Goal: Task Accomplishment & Management: Manage account settings

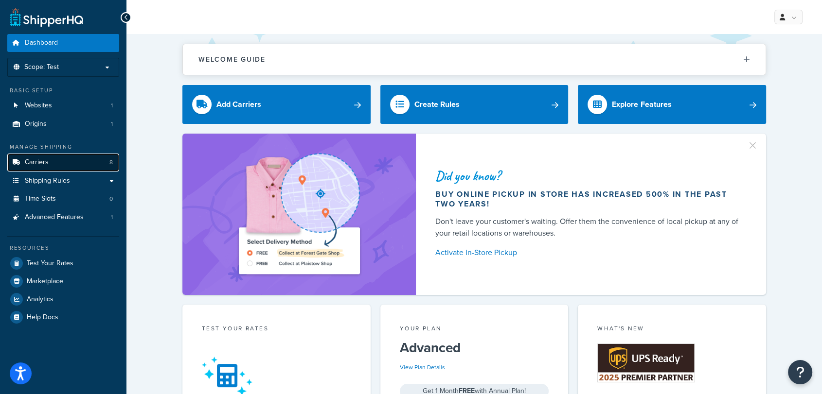
click at [68, 158] on link "Carriers 8" at bounding box center [63, 163] width 112 height 18
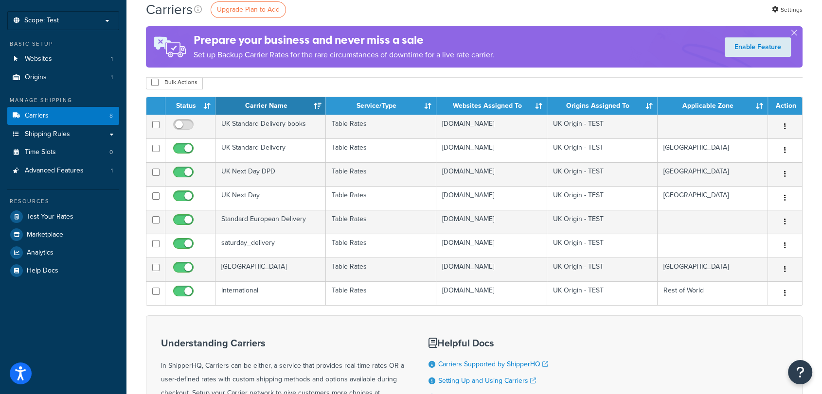
scroll to position [42, 0]
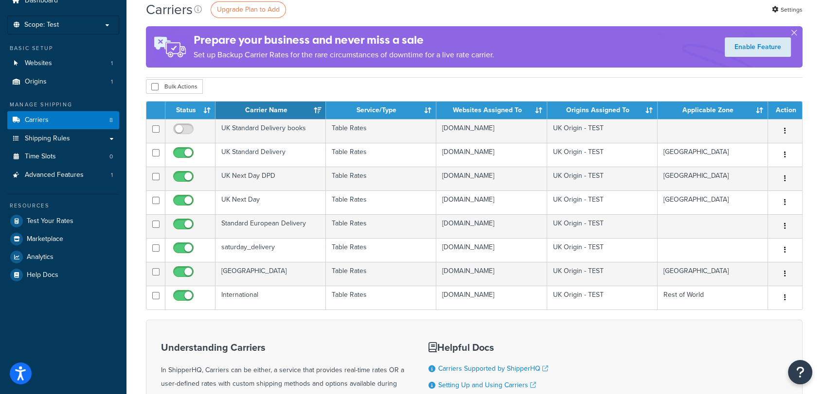
click at [31, 352] on div "Dashboard Scope: Test Live Development Integration Basic Setup Websites 1 Origi…" at bounding box center [63, 261] width 126 height 607
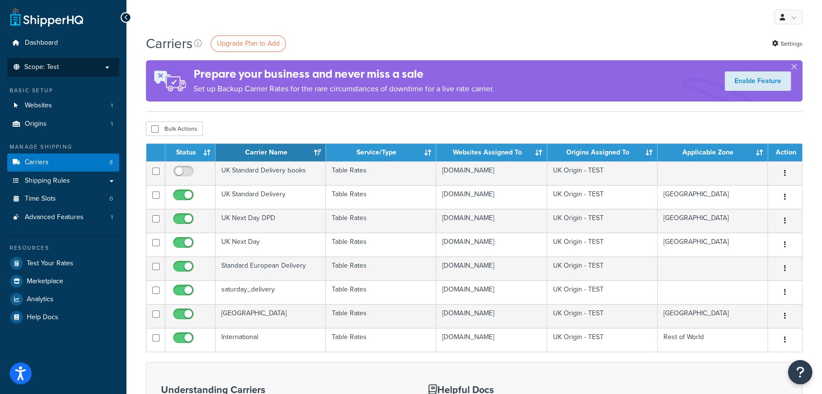
click at [81, 63] on p "Scope: Test" at bounding box center [63, 67] width 103 height 8
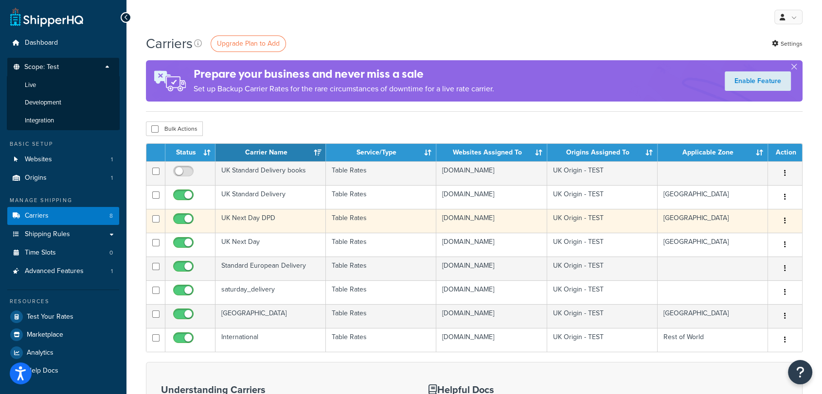
click at [283, 215] on td "UK Next Day DPD" at bounding box center [270, 221] width 110 height 24
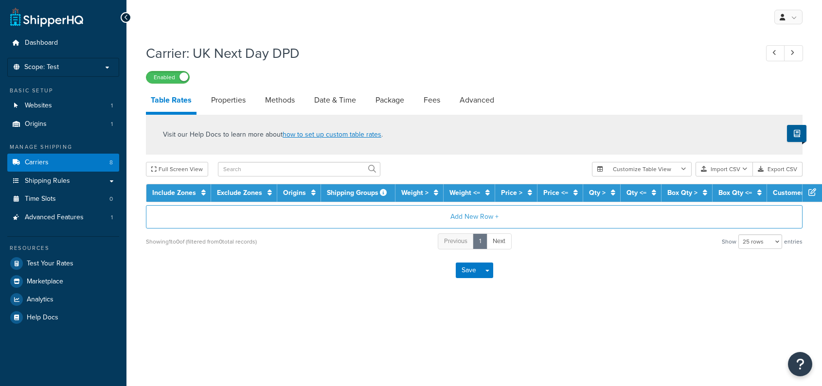
select select "25"
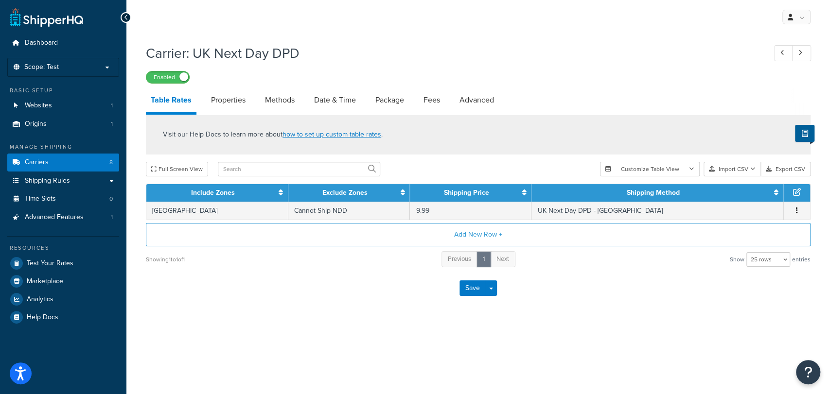
click at [644, 293] on div "Save Save Dropdown Save and Edit" at bounding box center [478, 288] width 665 height 40
click at [471, 293] on button "Save" at bounding box center [472, 289] width 26 height 16
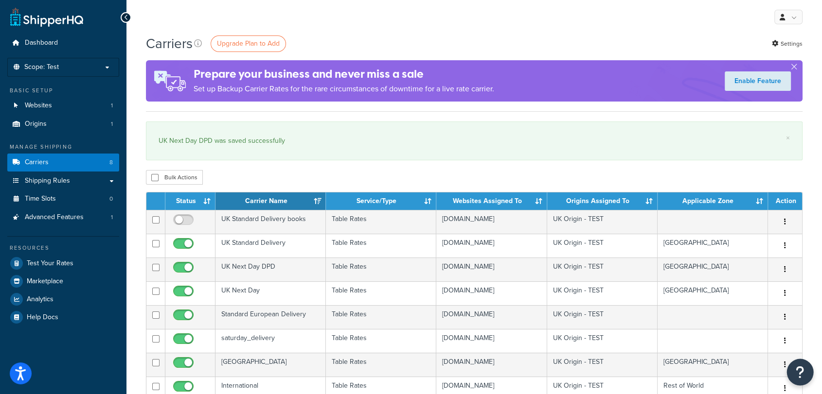
click at [799, 368] on icon "Open Resource Center" at bounding box center [799, 373] width 9 height 14
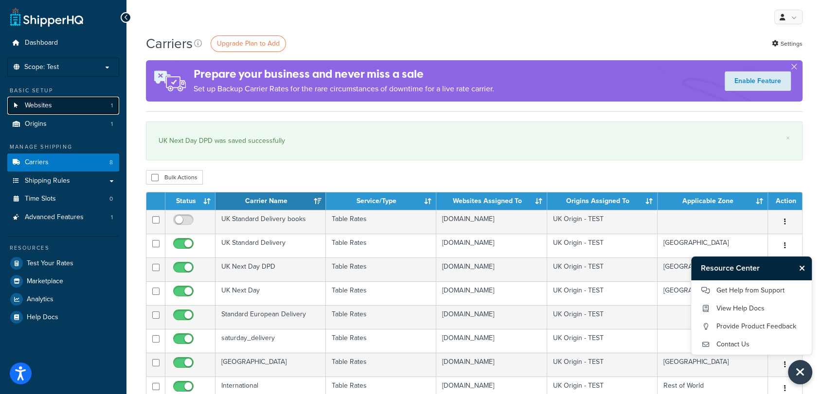
click at [65, 98] on link "Websites 1" at bounding box center [63, 106] width 112 height 18
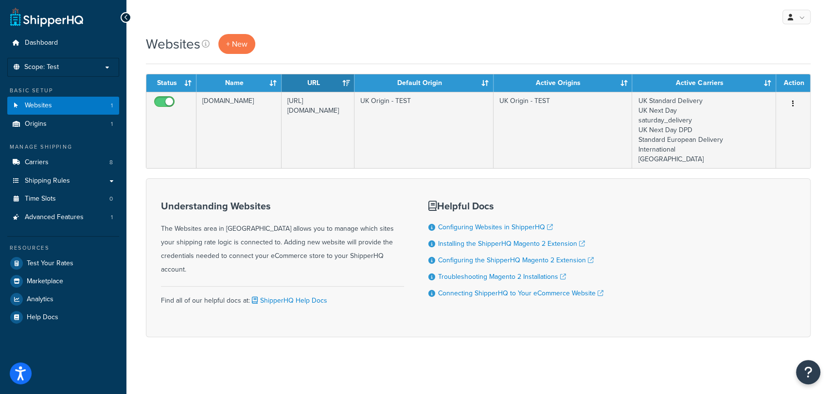
click at [677, 213] on div "Understanding Websites The Websites area in ShipperHQ allows you to manage whic…" at bounding box center [478, 257] width 665 height 159
click at [45, 156] on link "Carriers 8" at bounding box center [63, 163] width 112 height 18
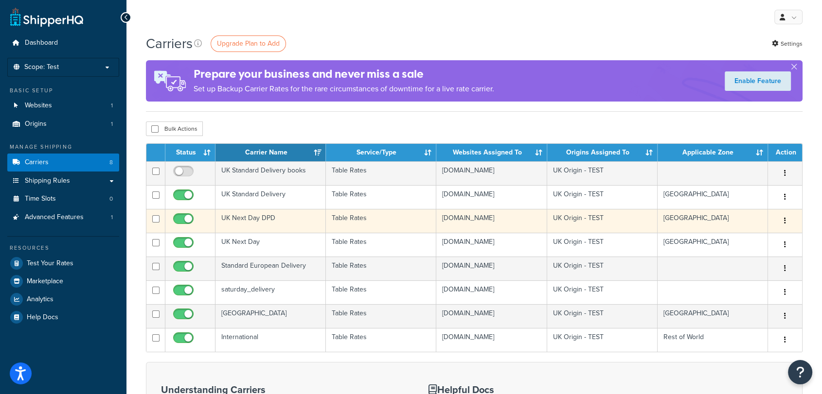
click at [185, 216] on input "checkbox" at bounding box center [184, 221] width 27 height 12
checkbox input "false"
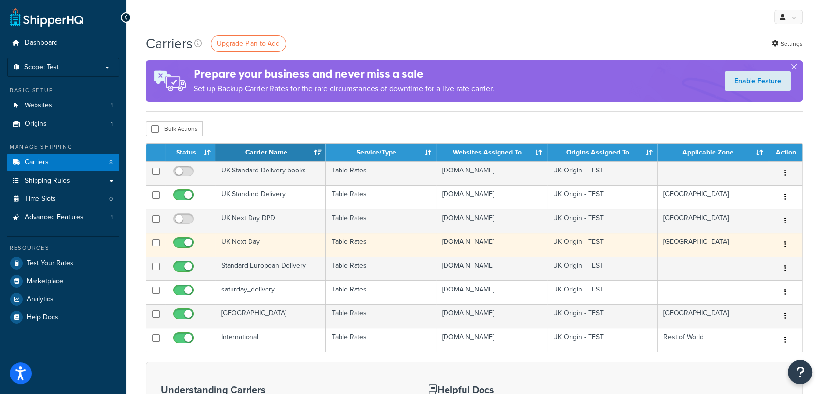
click at [278, 247] on td "UK Next Day" at bounding box center [270, 245] width 110 height 24
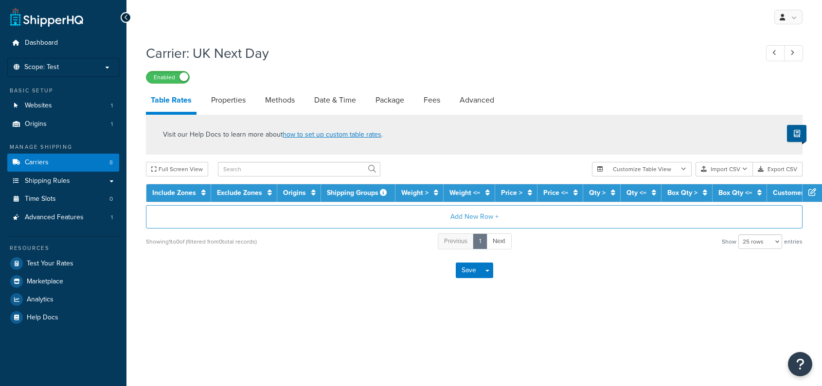
select select "25"
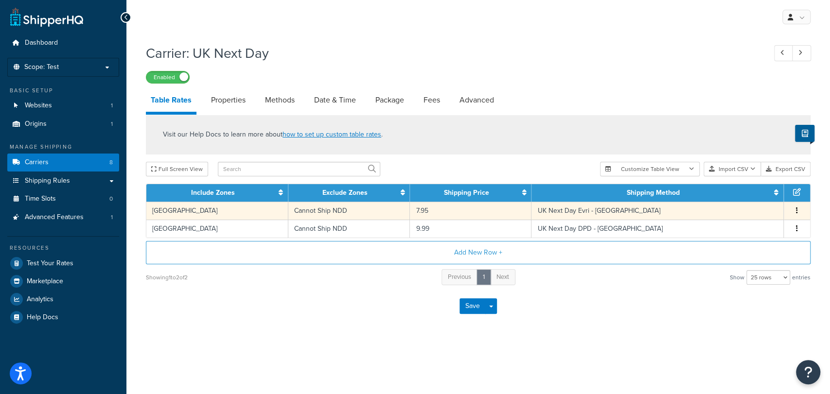
click at [590, 207] on td "UK Next Day Evri - [GEOGRAPHIC_DATA]" at bounding box center [657, 211] width 252 height 18
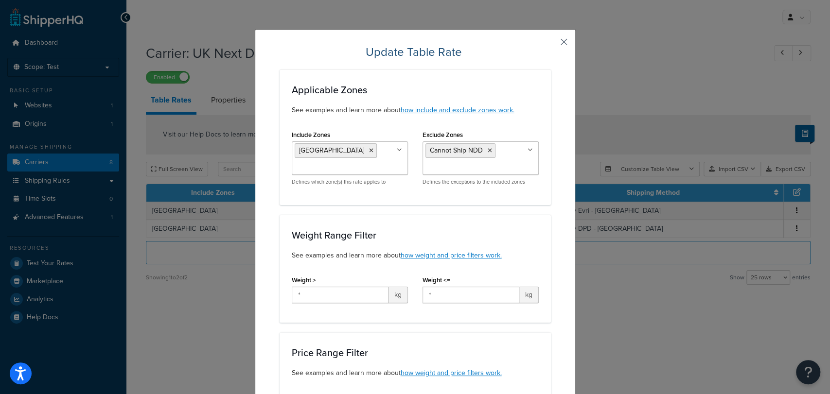
click at [551, 44] on button "button" at bounding box center [549, 45] width 2 height 2
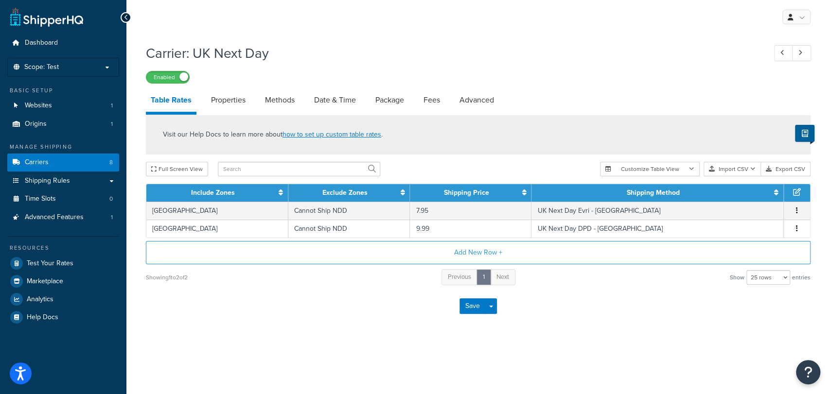
click at [621, 67] on div "Carrier: [GEOGRAPHIC_DATA] Next Day Enabled" at bounding box center [478, 61] width 665 height 45
click at [77, 164] on link "Carriers 8" at bounding box center [63, 163] width 112 height 18
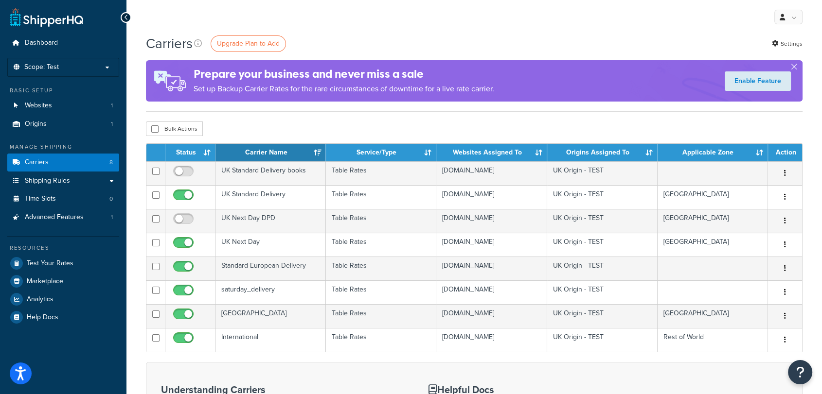
click at [591, 45] on div "Carriers Upgrade Plan to Add Settings" at bounding box center [474, 43] width 656 height 19
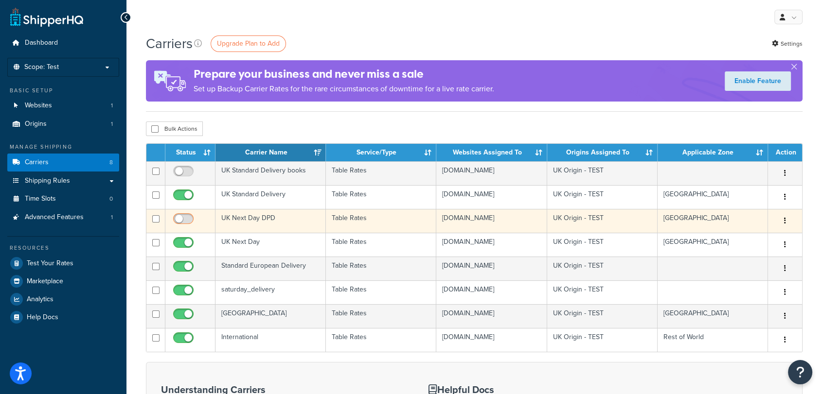
click at [184, 212] on td at bounding box center [190, 221] width 50 height 24
click at [184, 216] on input "checkbox" at bounding box center [184, 221] width 27 height 12
checkbox input "true"
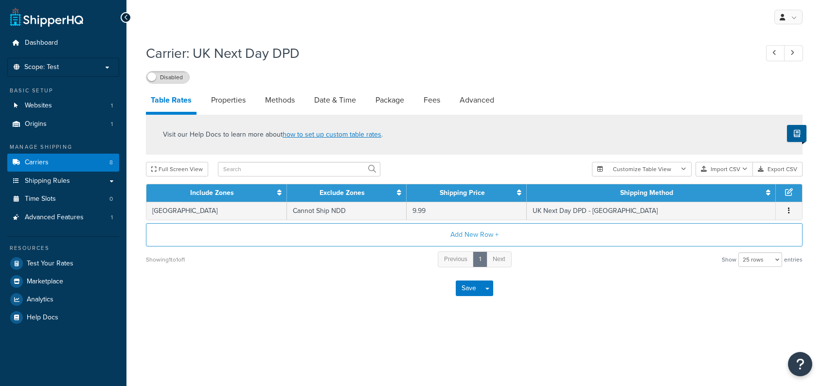
select select "25"
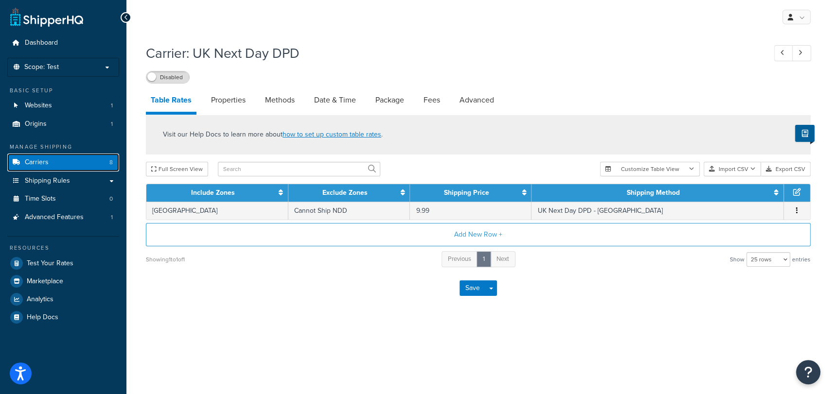
click at [78, 163] on link "Carriers 8" at bounding box center [63, 163] width 112 height 18
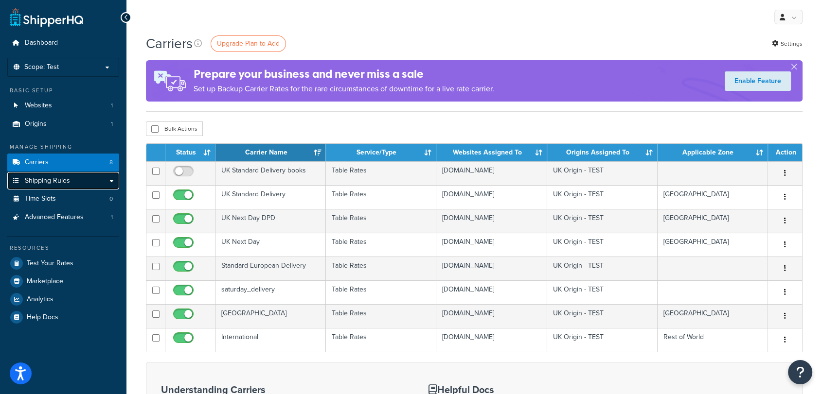
click at [95, 184] on link "Shipping Rules" at bounding box center [63, 181] width 112 height 18
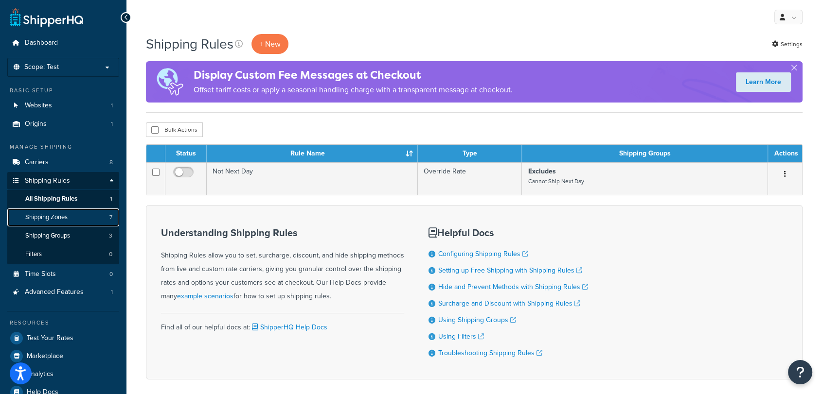
click at [49, 220] on span "Shipping Zones" at bounding box center [46, 217] width 42 height 8
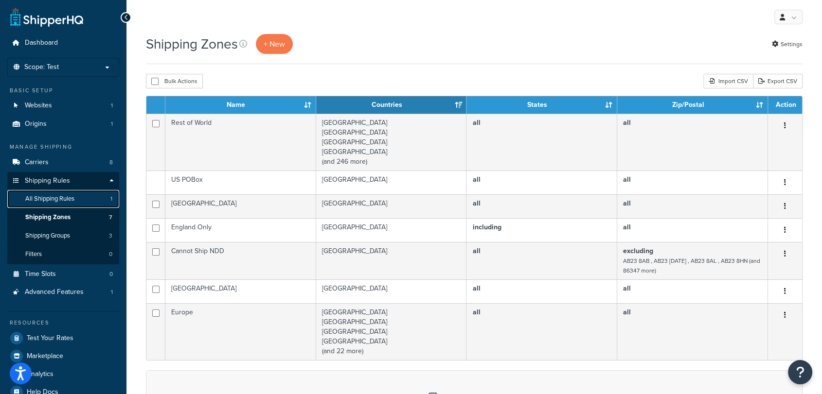
click at [71, 201] on span "All Shipping Rules" at bounding box center [49, 199] width 49 height 8
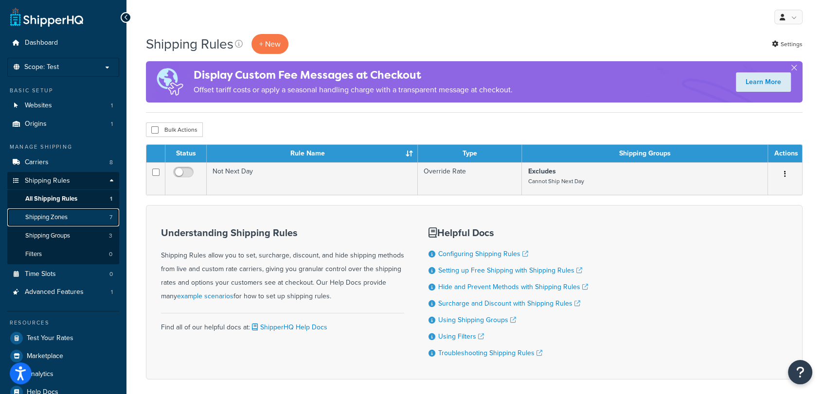
click at [77, 215] on link "Shipping Zones 7" at bounding box center [63, 218] width 112 height 18
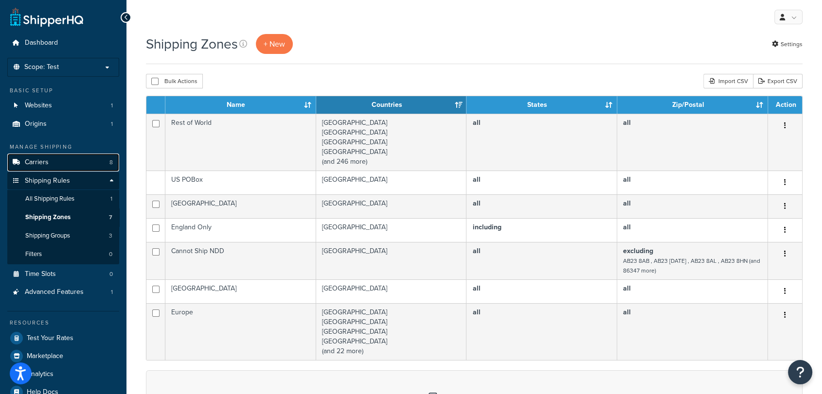
click at [67, 159] on link "Carriers 8" at bounding box center [63, 163] width 112 height 18
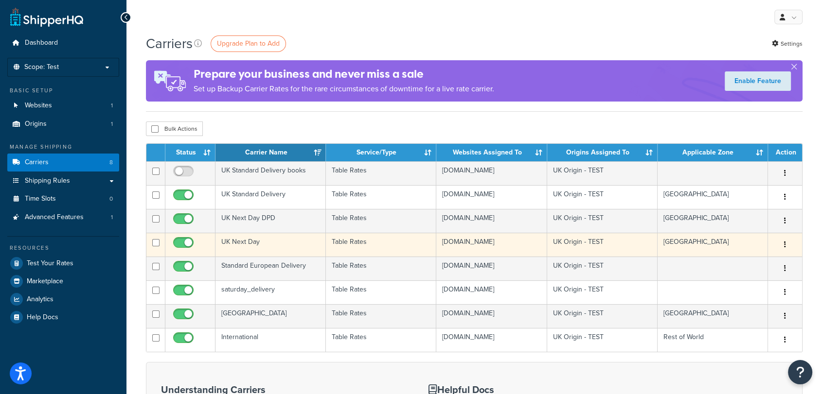
click at [268, 241] on td "UK Next Day" at bounding box center [270, 245] width 110 height 24
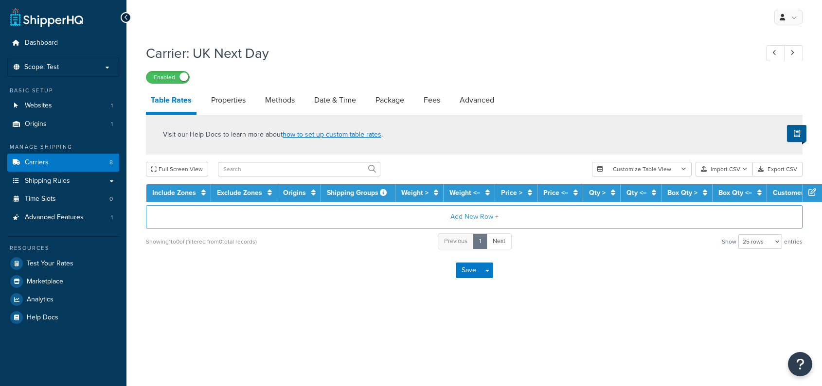
select select "25"
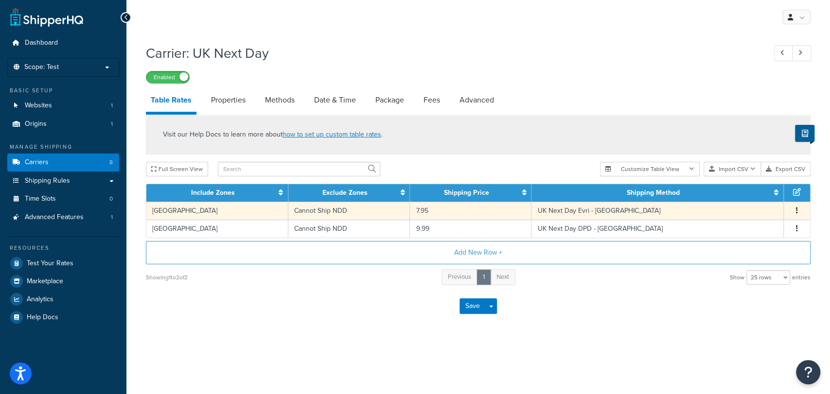
click at [492, 210] on td "7.95" at bounding box center [471, 211] width 122 height 18
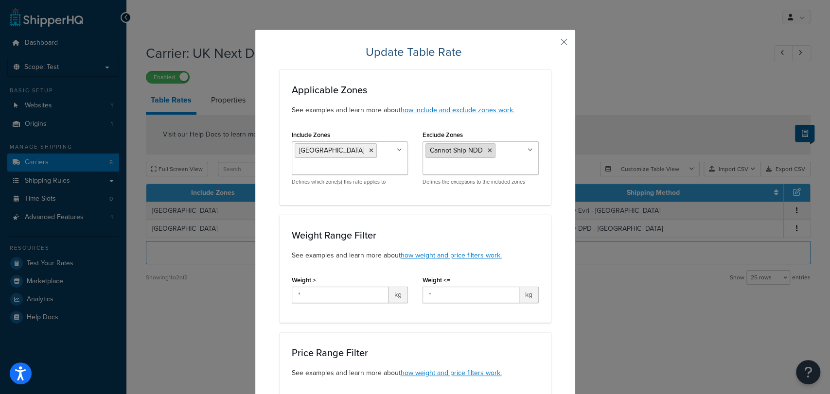
click at [488, 148] on icon at bounding box center [490, 151] width 4 height 6
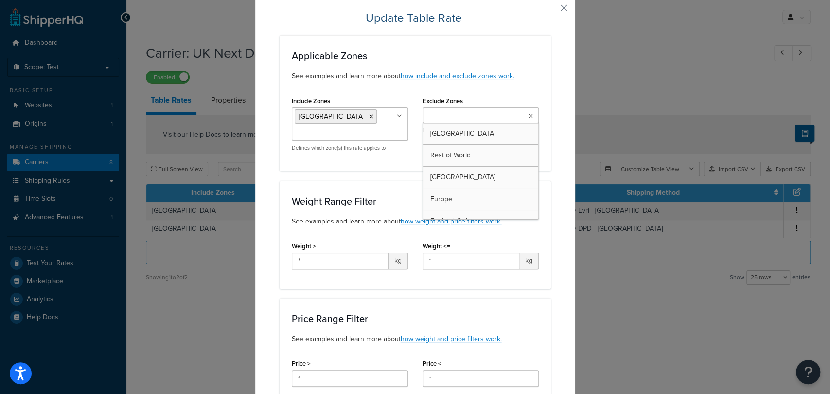
scroll to position [41, 0]
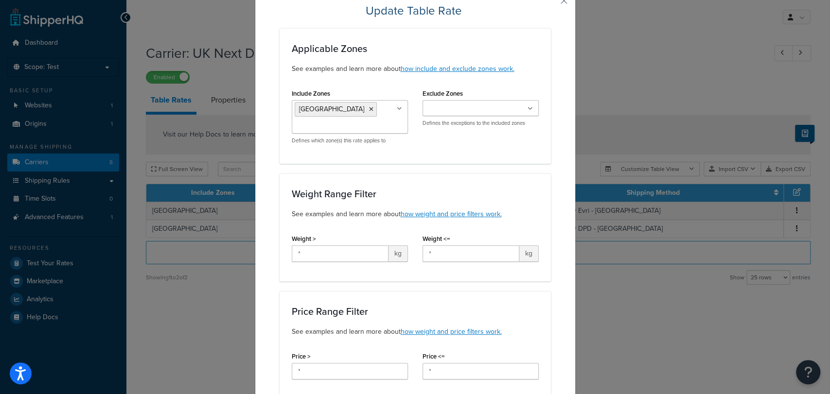
click at [541, 61] on div "Applicable Zones See examples and learn more about how include and exclude zone…" at bounding box center [415, 96] width 271 height 136
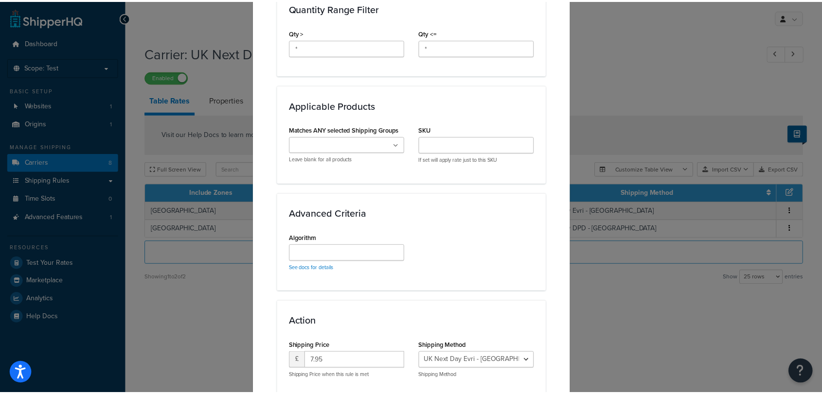
scroll to position [539, 0]
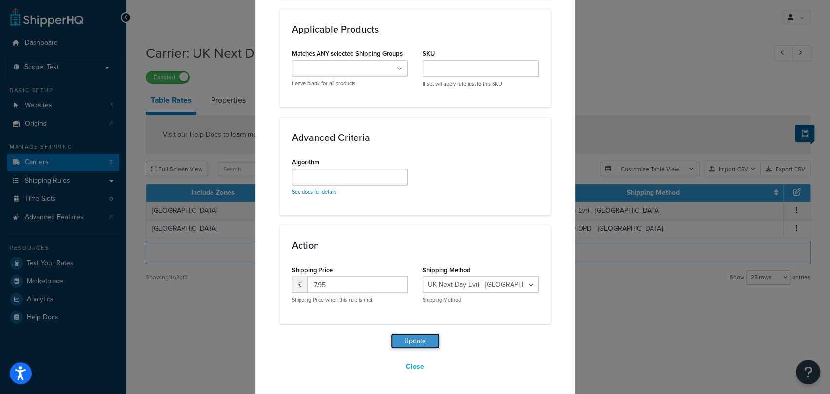
click at [414, 337] on button "Update" at bounding box center [415, 342] width 49 height 16
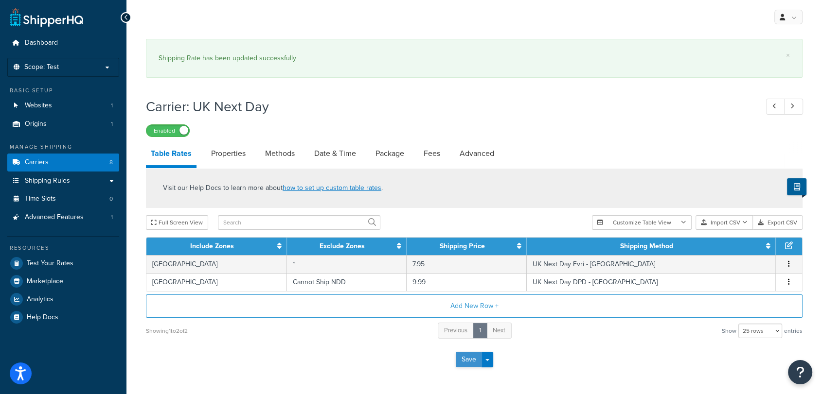
click at [467, 355] on button "Save" at bounding box center [469, 360] width 26 height 16
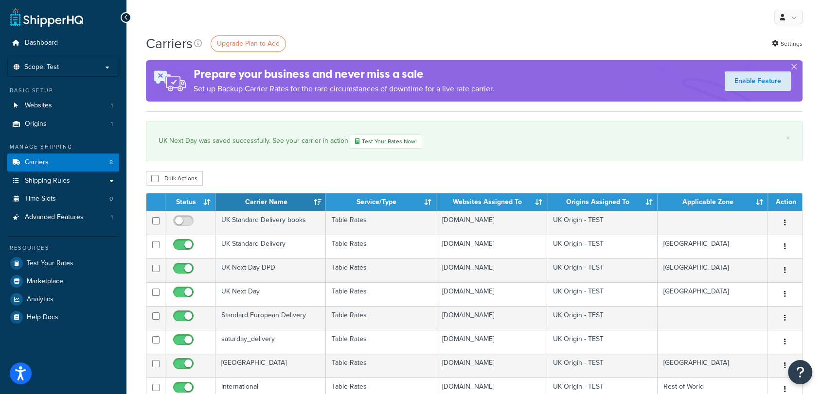
click at [597, 166] on div "Carriers Upgrade Plan to Add Settings Prepare your business and never miss a sa…" at bounding box center [473, 333] width 695 height 598
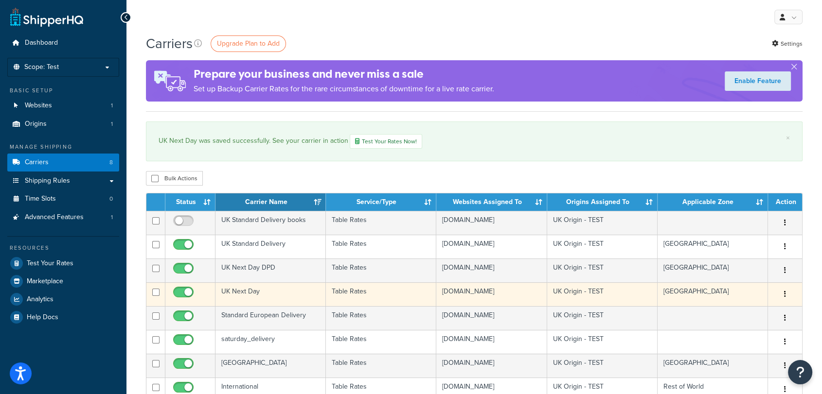
click at [262, 293] on td "UK Next Day" at bounding box center [270, 295] width 110 height 24
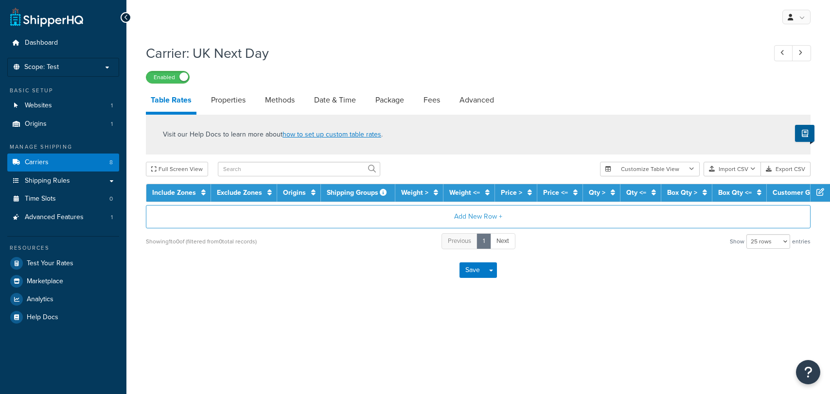
select select "25"
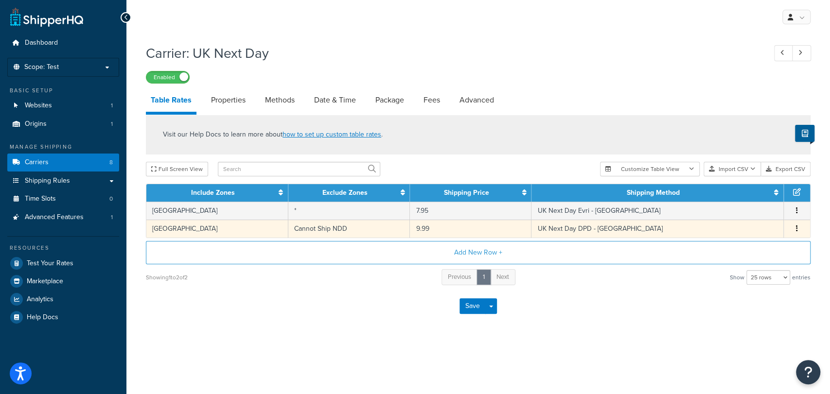
click at [361, 231] on td "Cannot Ship NDD" at bounding box center [349, 229] width 122 height 18
select select "177927"
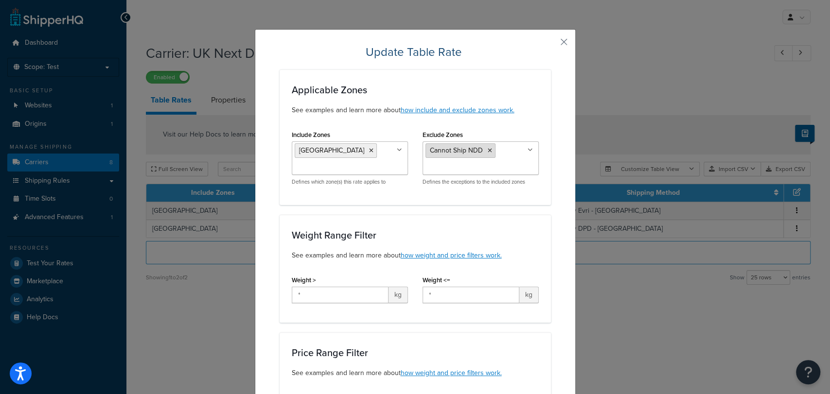
click at [488, 153] on icon at bounding box center [490, 151] width 4 height 6
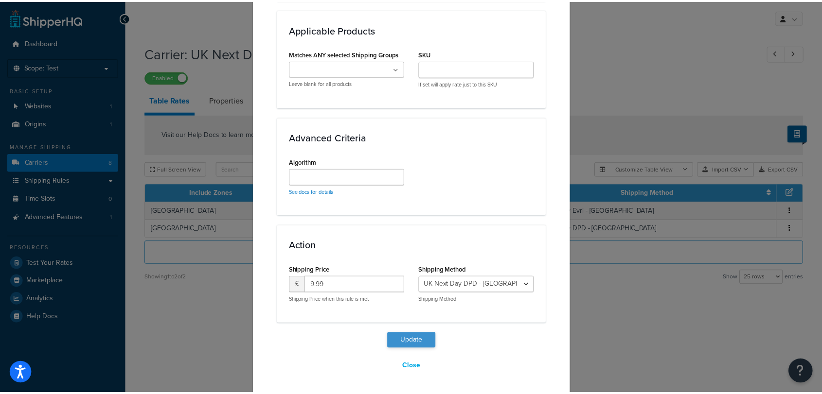
scroll to position [538, 0]
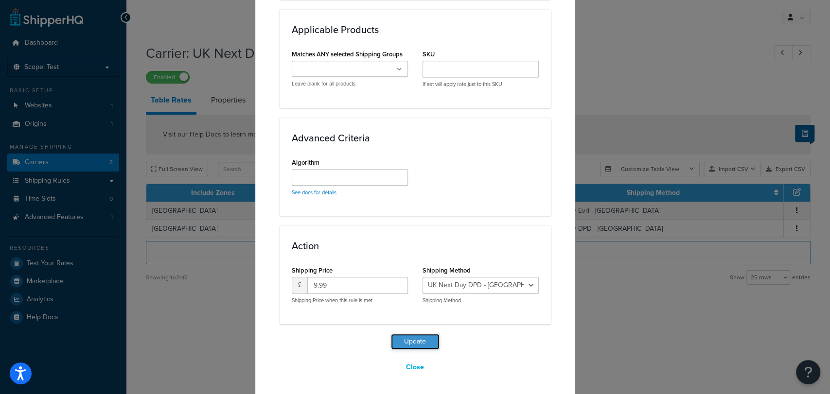
click at [422, 347] on button "Update" at bounding box center [415, 342] width 49 height 16
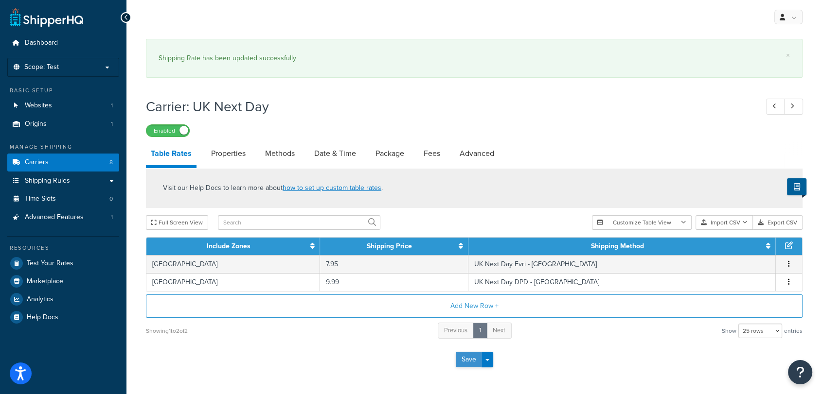
click at [465, 357] on button "Save" at bounding box center [469, 360] width 26 height 16
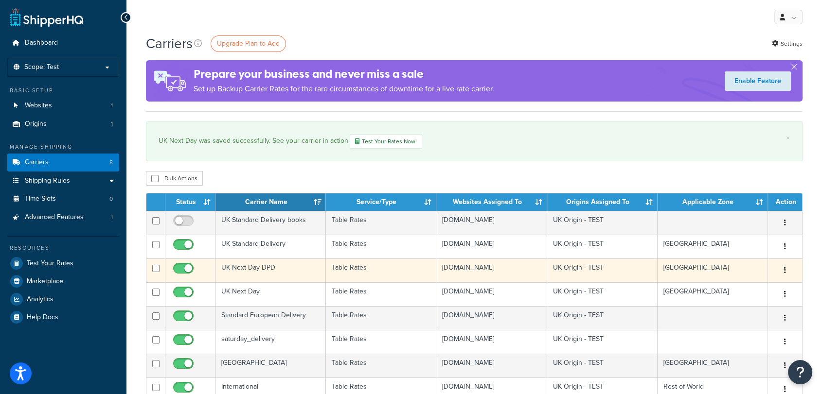
click at [184, 269] on input "checkbox" at bounding box center [184, 271] width 27 height 12
checkbox input "false"
